Goal: Information Seeking & Learning: Learn about a topic

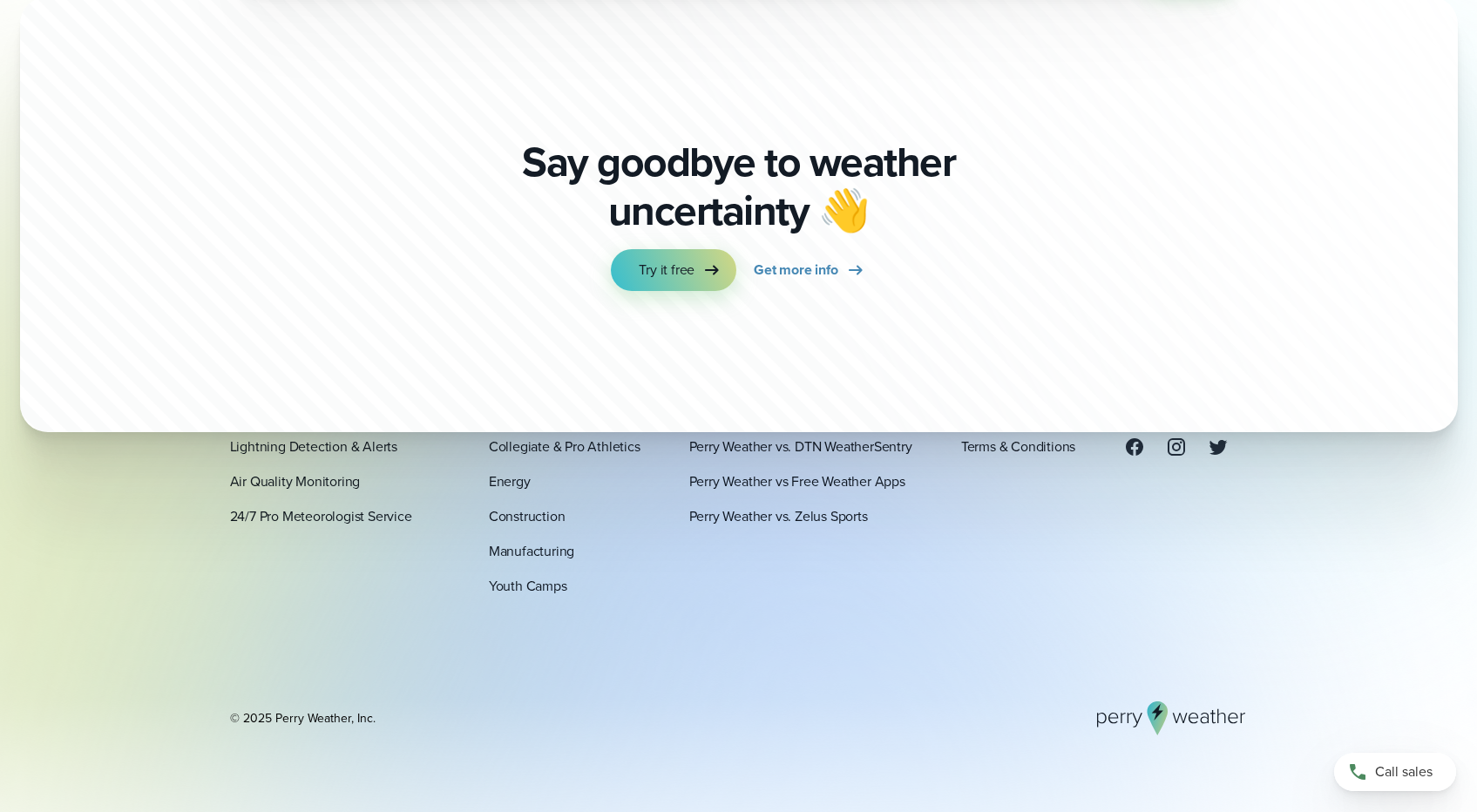
scroll to position [6027, 0]
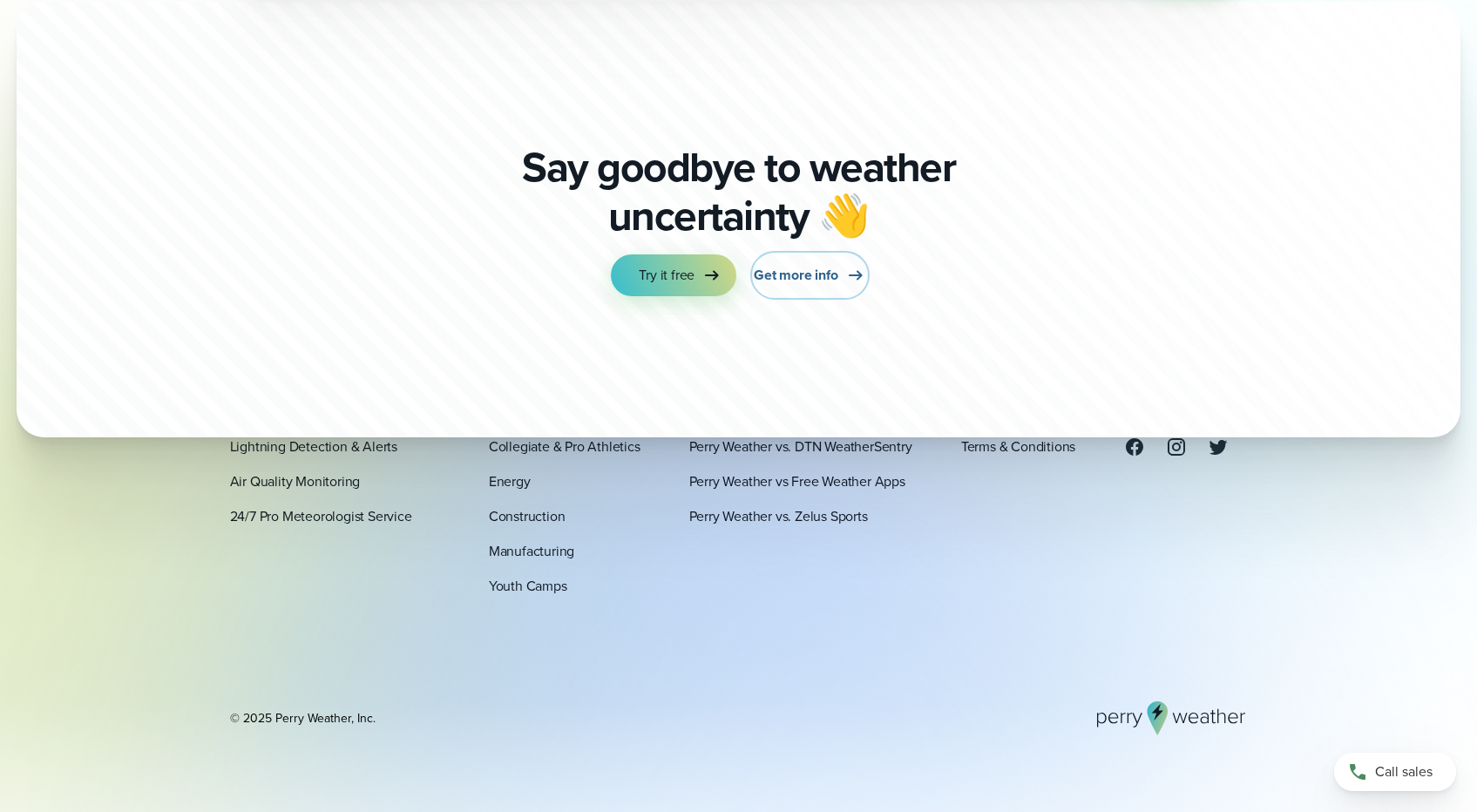
click at [777, 268] on span "Get more info" at bounding box center [795, 275] width 84 height 21
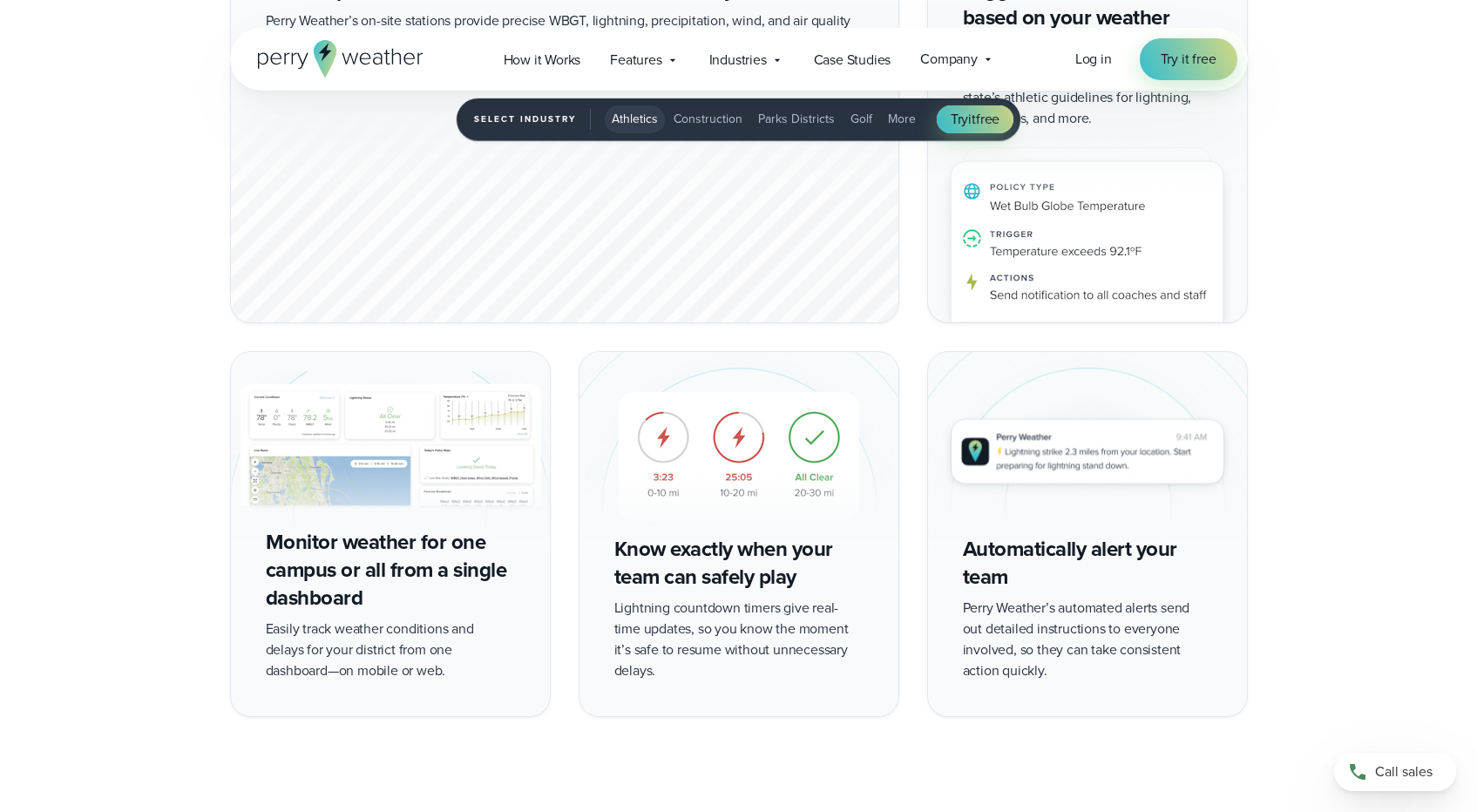
scroll to position [3033, 0]
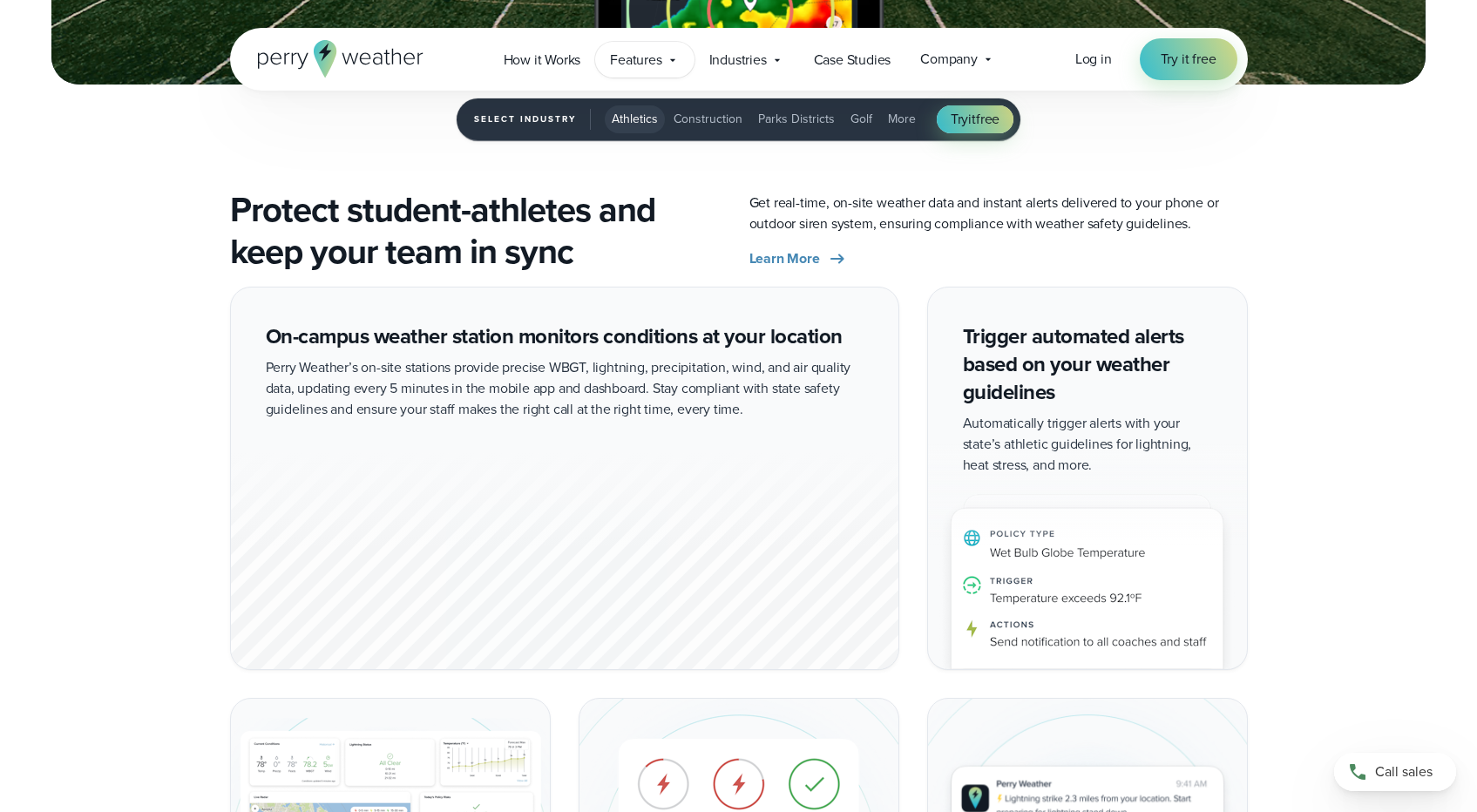
click at [638, 70] on div "Features Explore All Features Explore Perry Weather's on-site weather hardware …" at bounding box center [644, 60] width 99 height 36
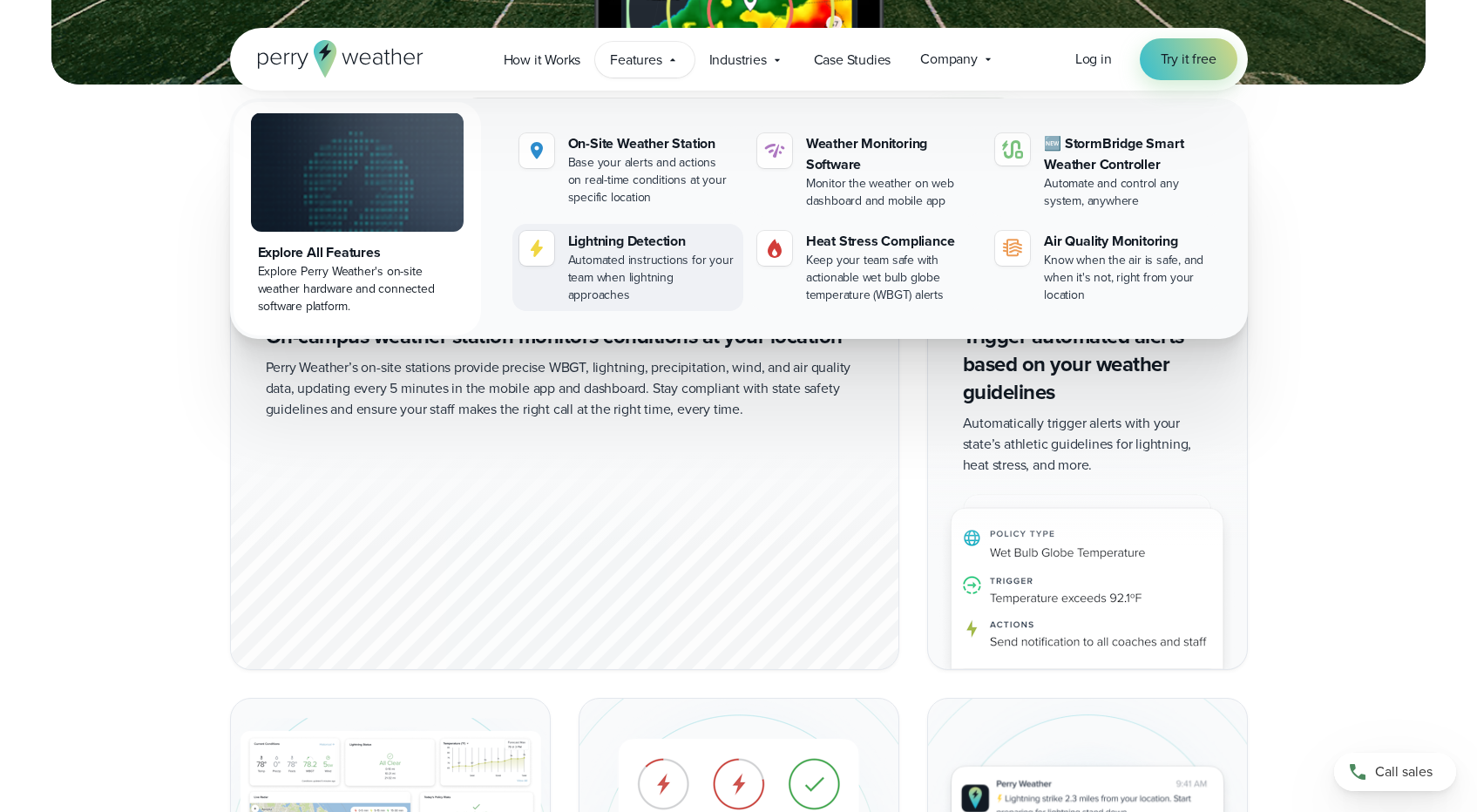
click at [620, 246] on div "Lightning Detection" at bounding box center [652, 241] width 168 height 21
